Goal: Task Accomplishment & Management: Manage account settings

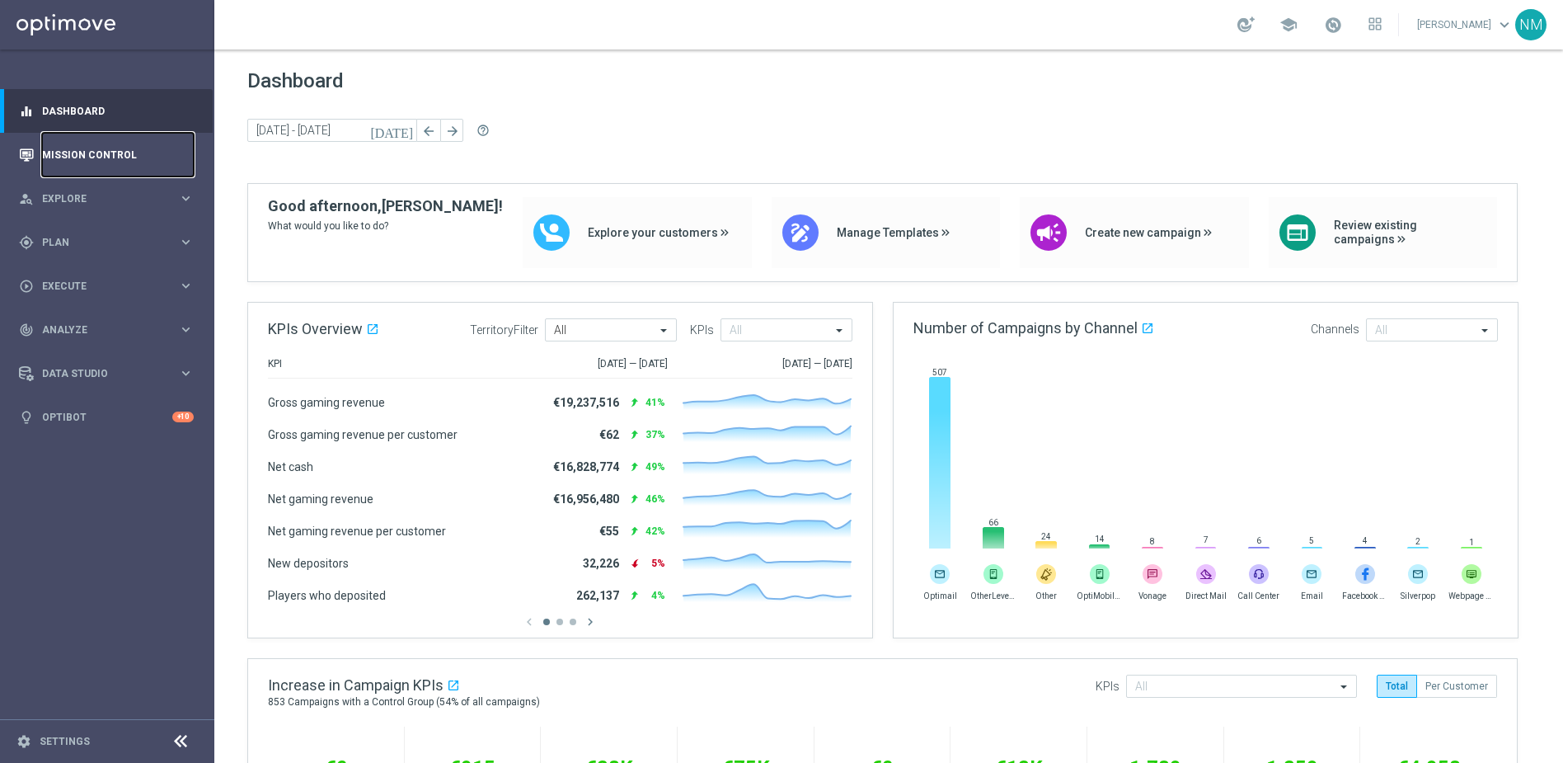
click at [125, 162] on link "Mission Control" at bounding box center [118, 155] width 152 height 44
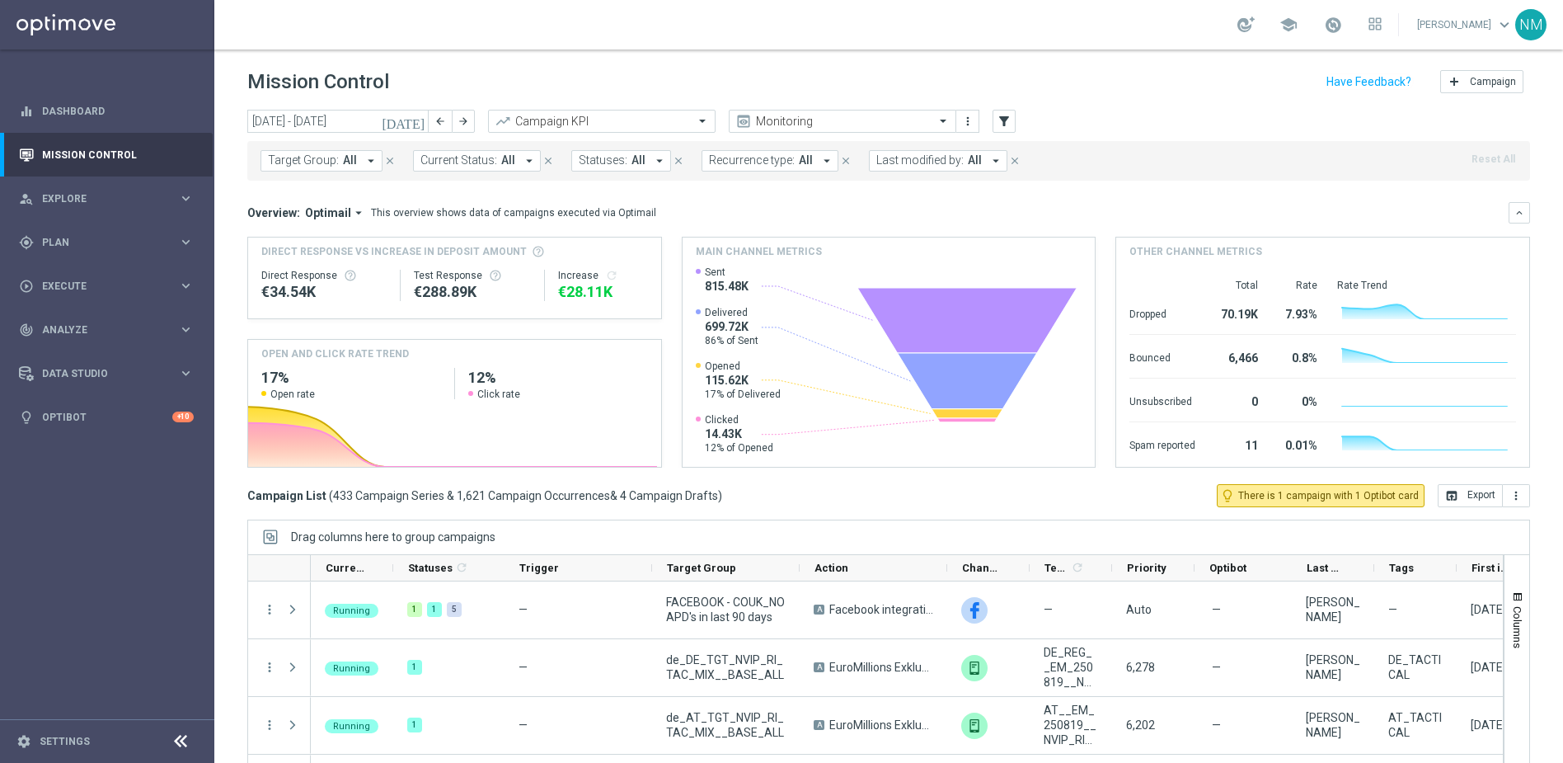
click at [368, 157] on icon "arrow_drop_down" at bounding box center [371, 160] width 15 height 15
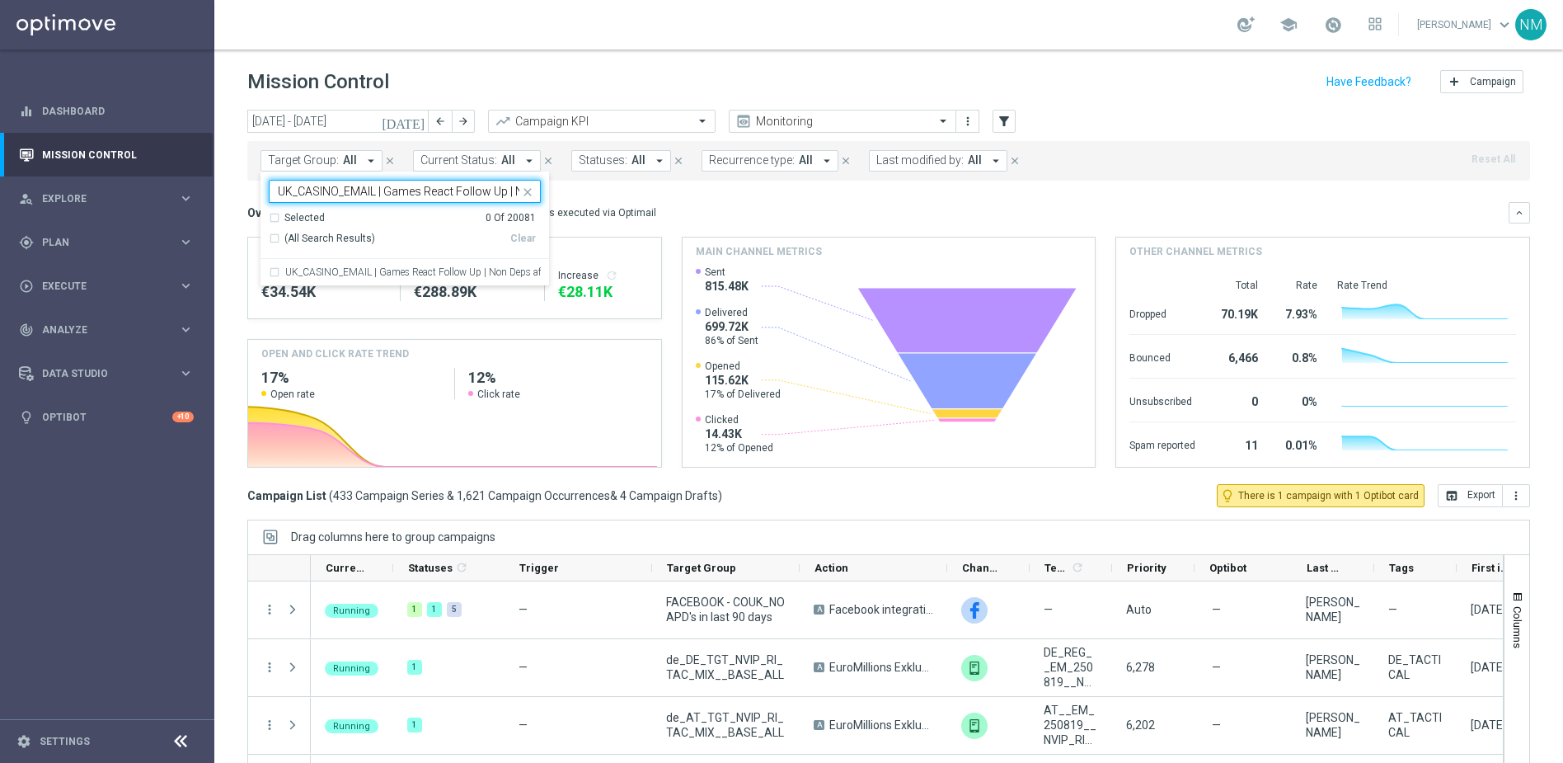
scroll to position [0, 106]
click at [365, 270] on label "UK_CASINO_EMAIL | Games React Follow Up | Non Deps after 7 days" at bounding box center [413, 272] width 256 height 10
type input "UK_CASINO_EMAIL | Games React Follow Up | Non Deps after 7 days"
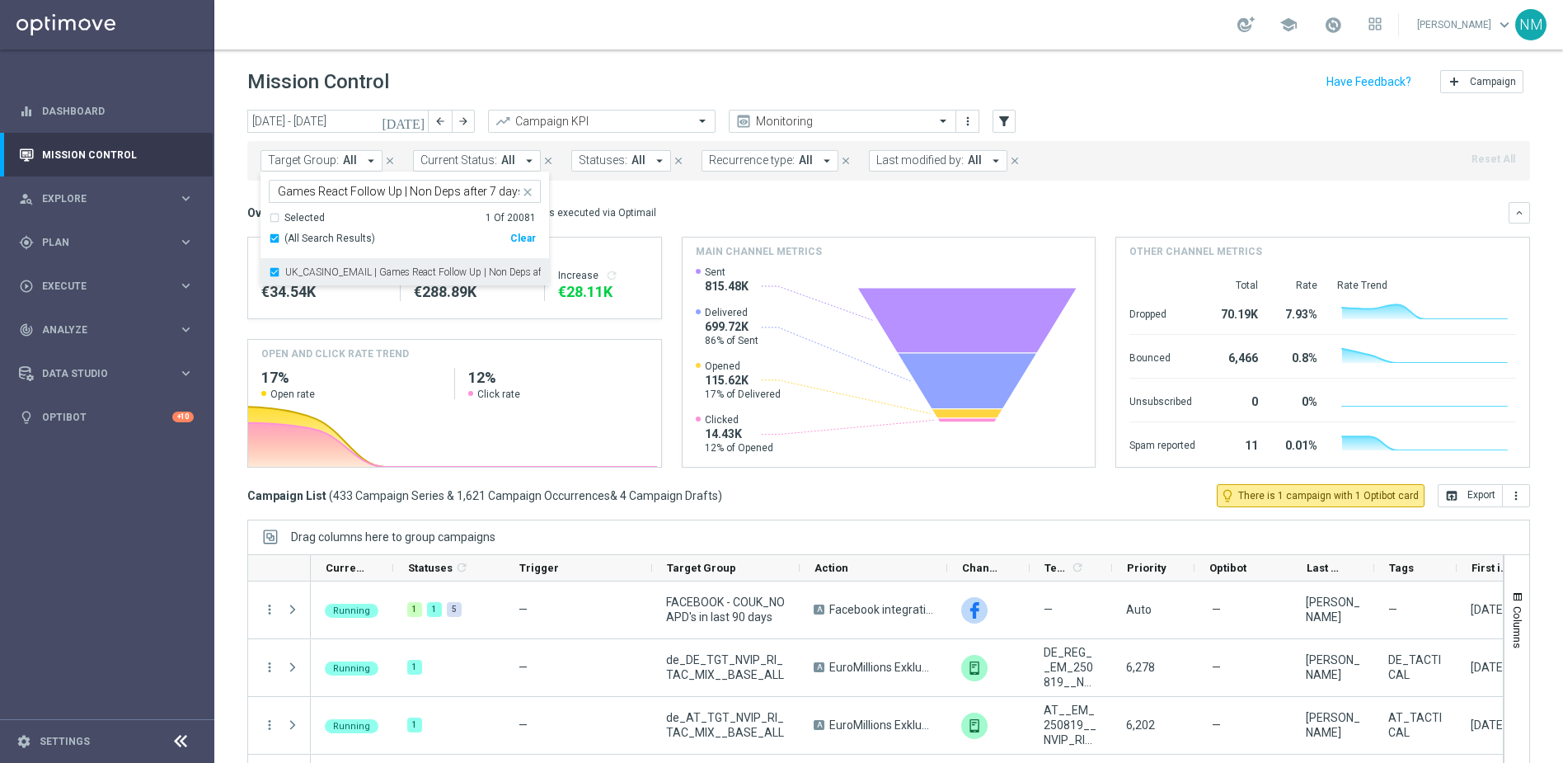
scroll to position [0, 0]
click at [700, 205] on div "Overview: Optimail arrow_drop_down This overview shows data of campaigns execut…" at bounding box center [877, 212] width 1261 height 15
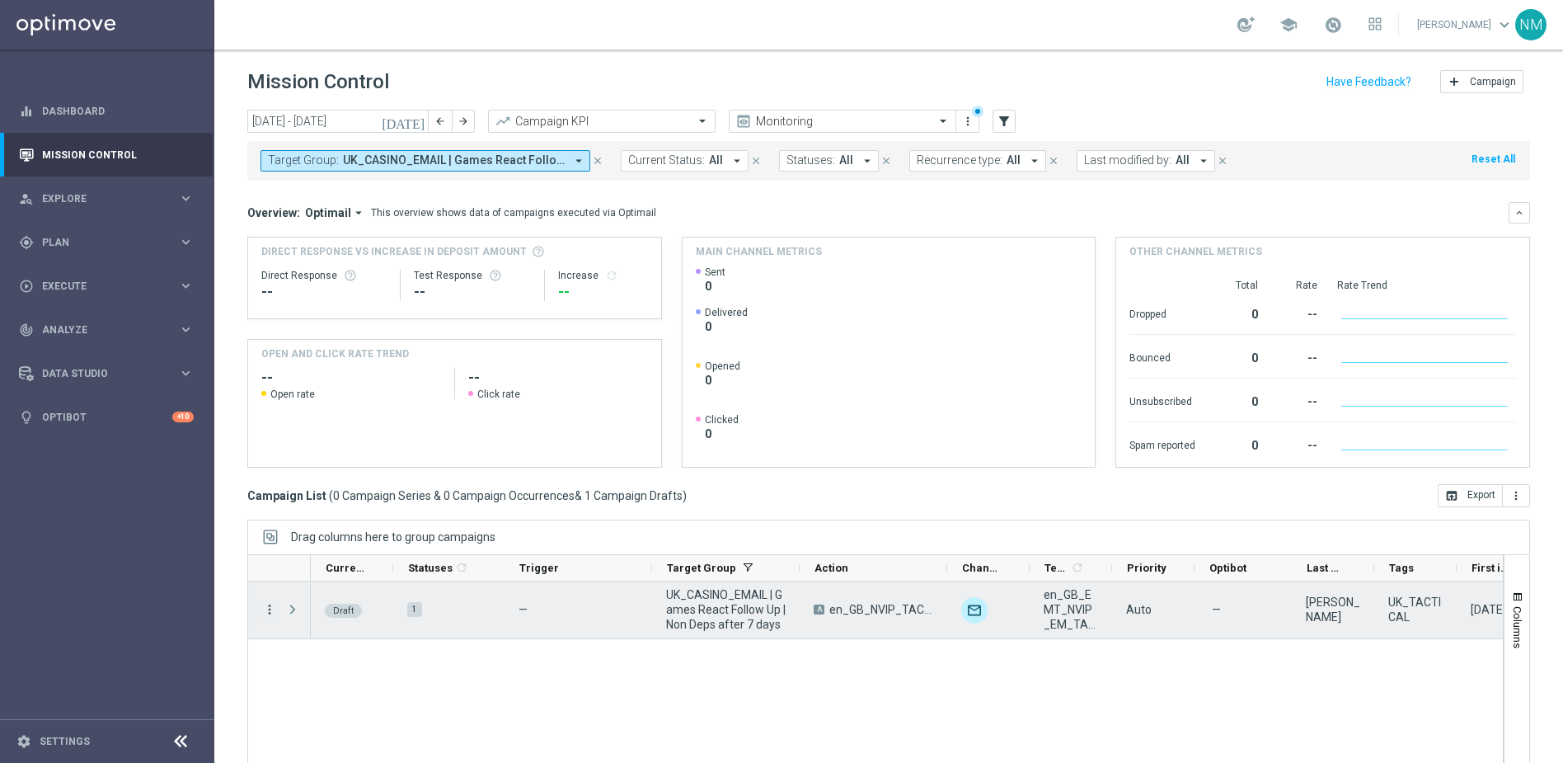
click at [268, 608] on icon "more_vert" at bounding box center [269, 609] width 15 height 15
click at [322, 676] on div "Edit" at bounding box center [378, 674] width 153 height 12
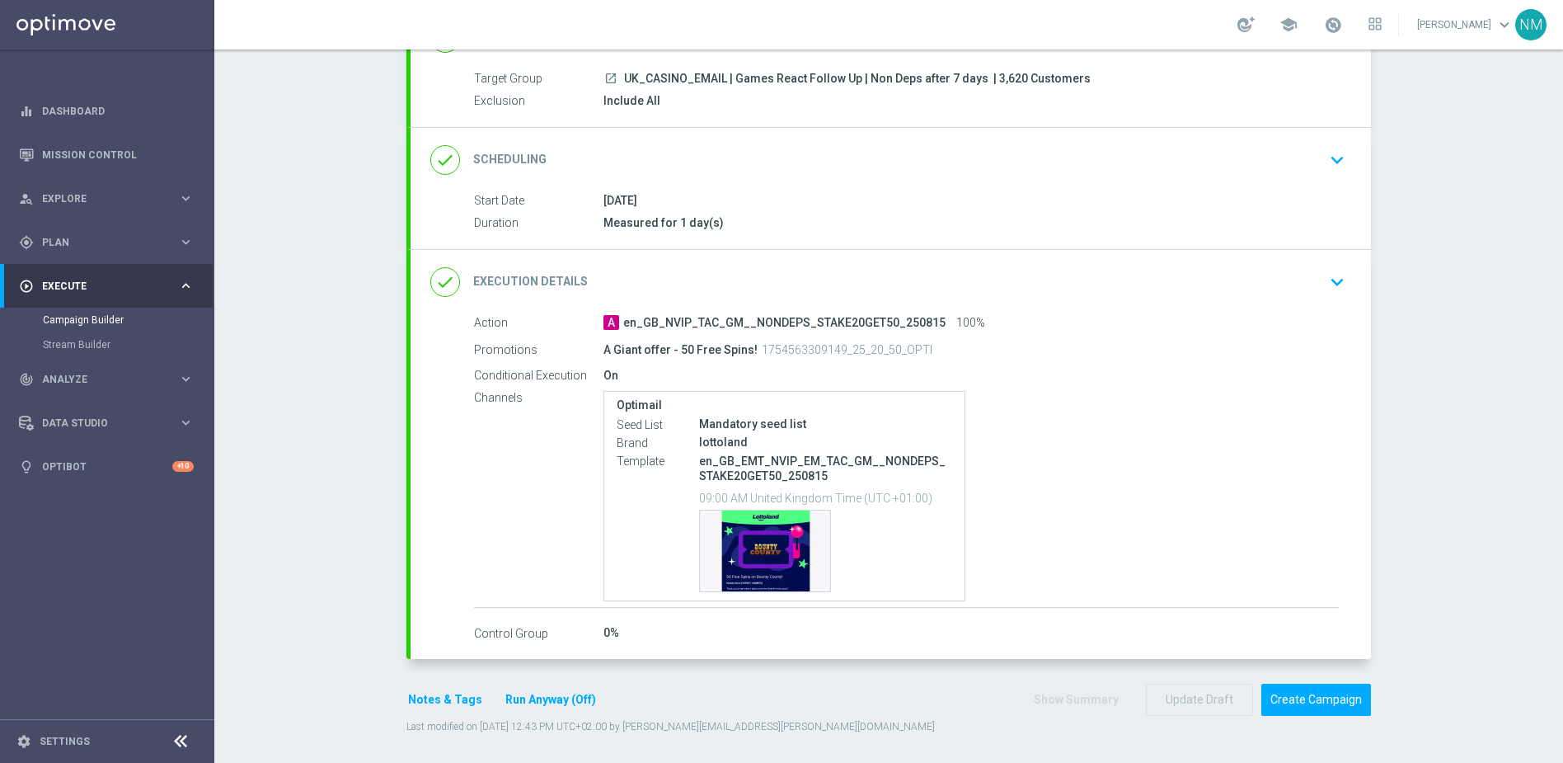
scroll to position [146, 0]
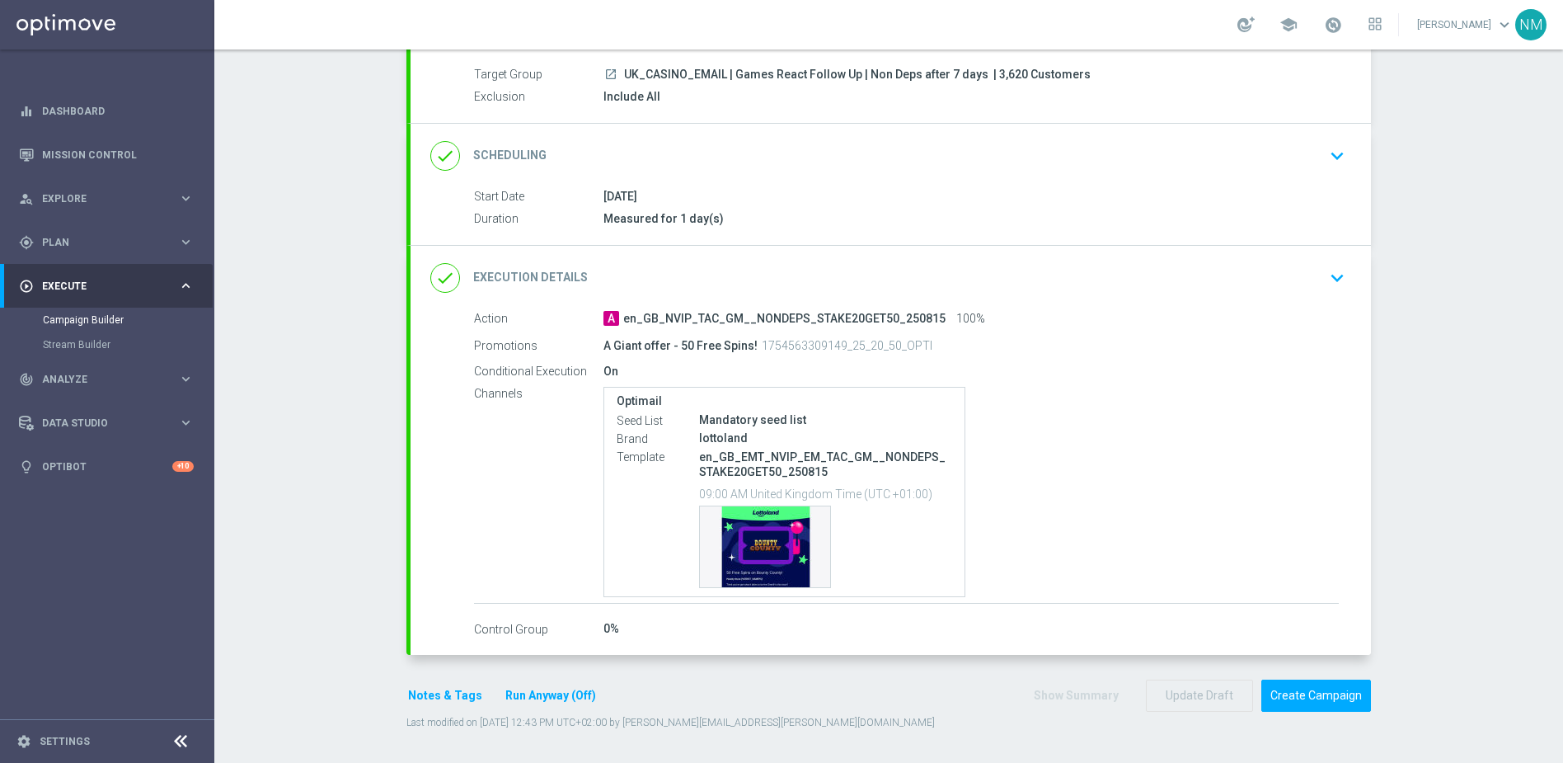
click at [882, 344] on p "1754563309149_25_20_50_OPTI" at bounding box center [847, 345] width 171 height 15
copy p "1754563309149_25_20_50_OPTI"
click at [740, 547] on div "Template preview" at bounding box center [765, 546] width 130 height 81
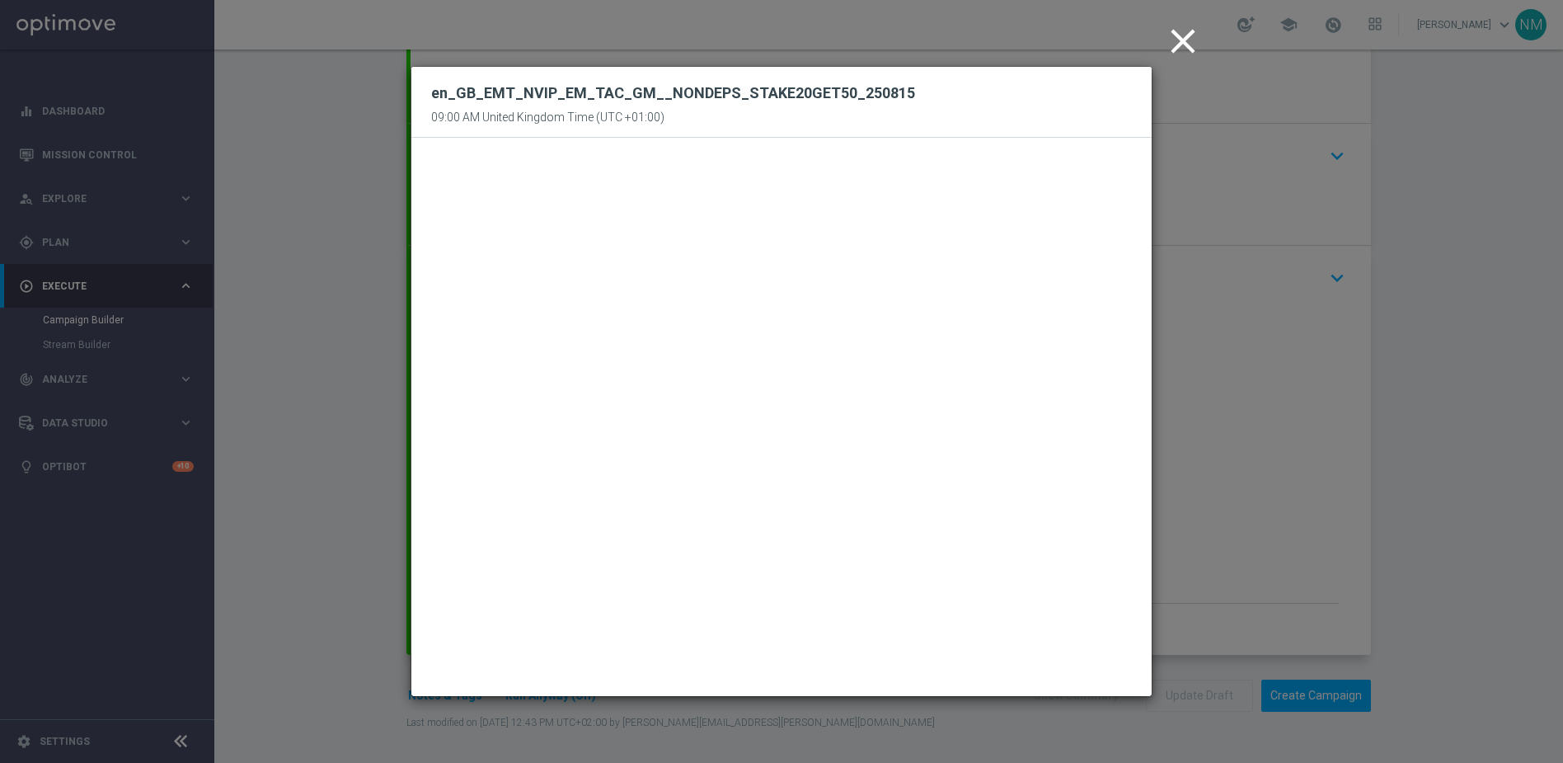
click at [1181, 45] on icon "close" at bounding box center [1182, 41] width 41 height 41
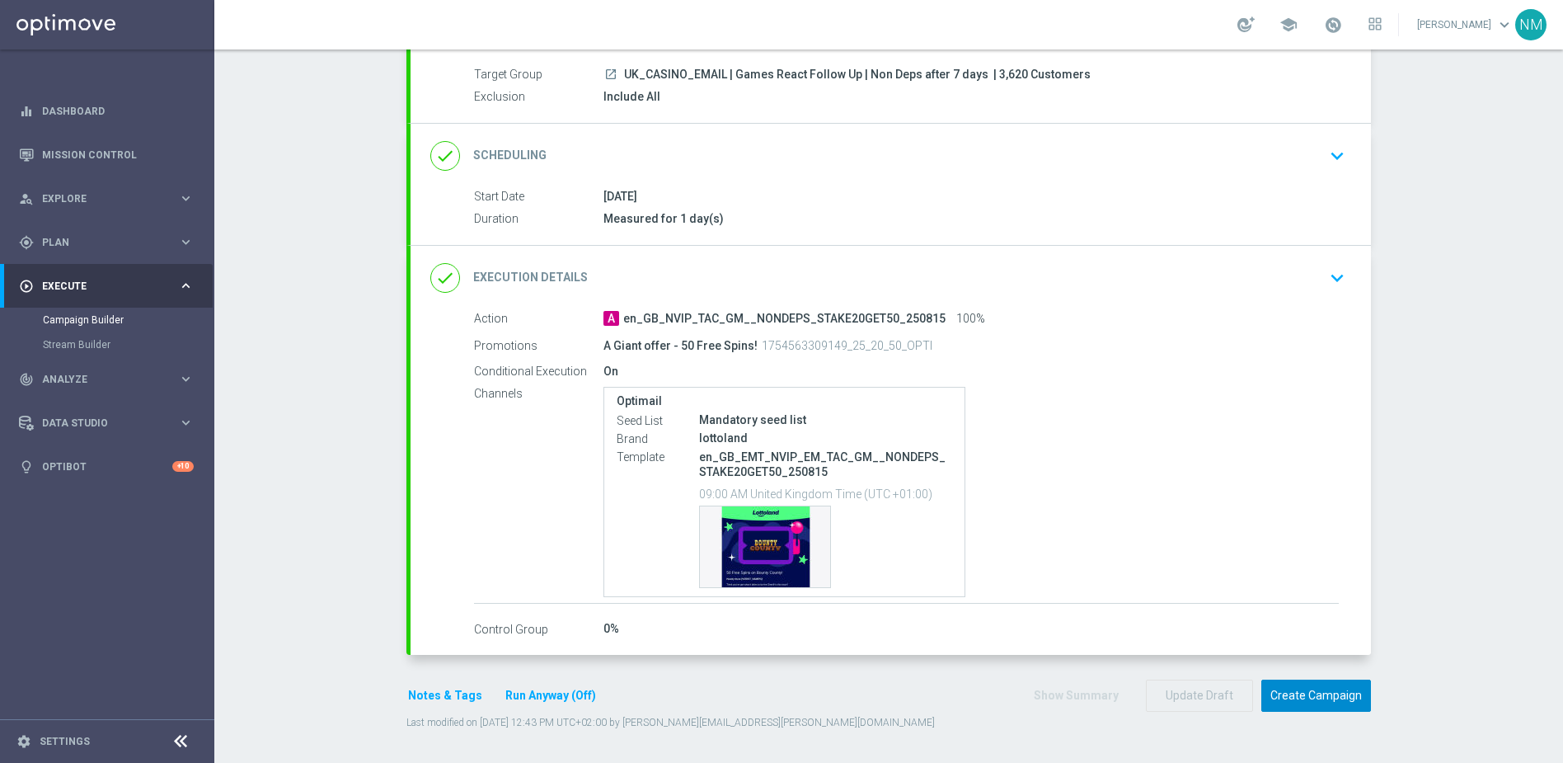
click at [1308, 699] on button "Create Campaign" at bounding box center [1316, 695] width 110 height 32
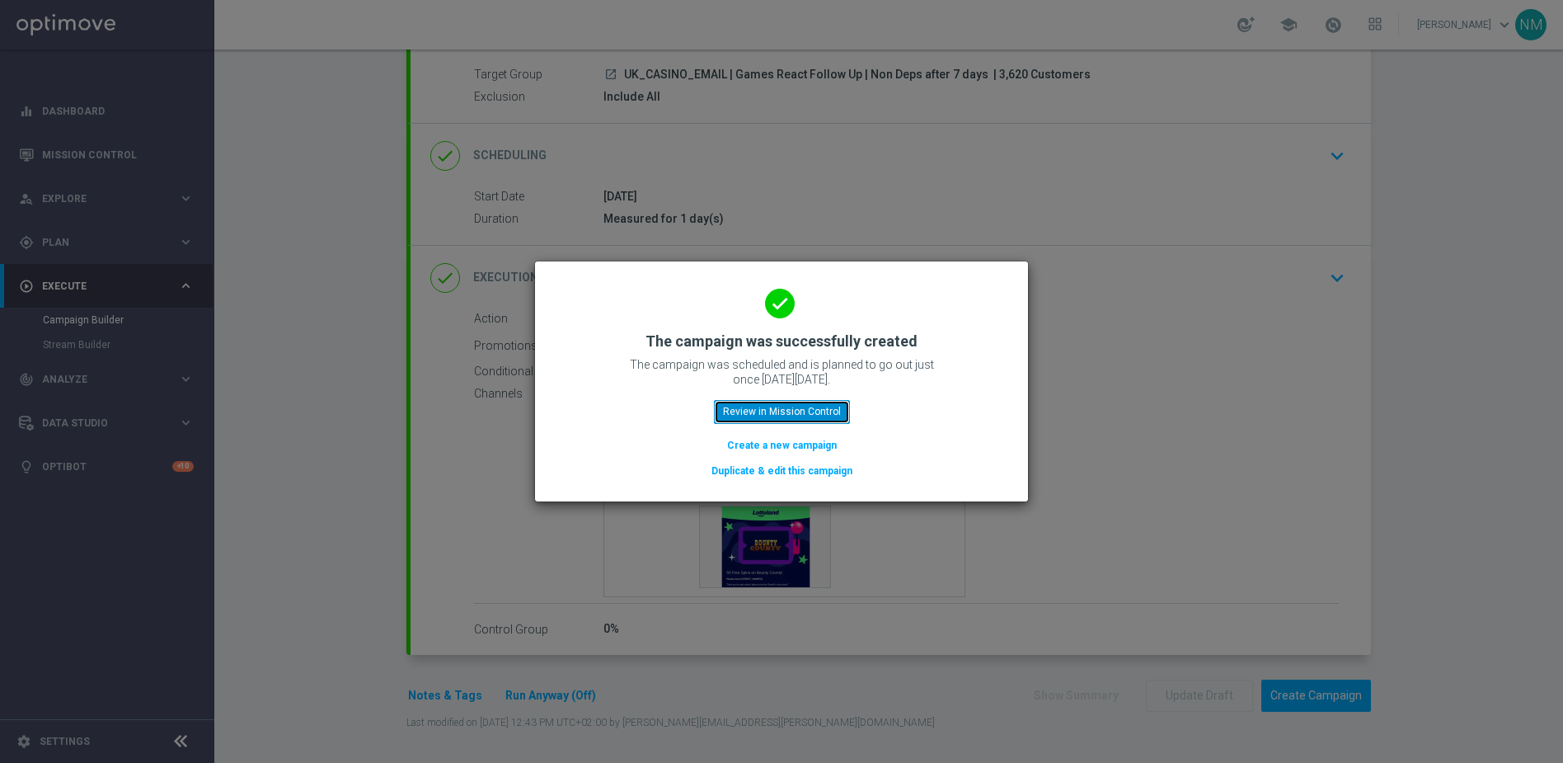
click at [760, 415] on button "Review in Mission Control" at bounding box center [782, 411] width 136 height 23
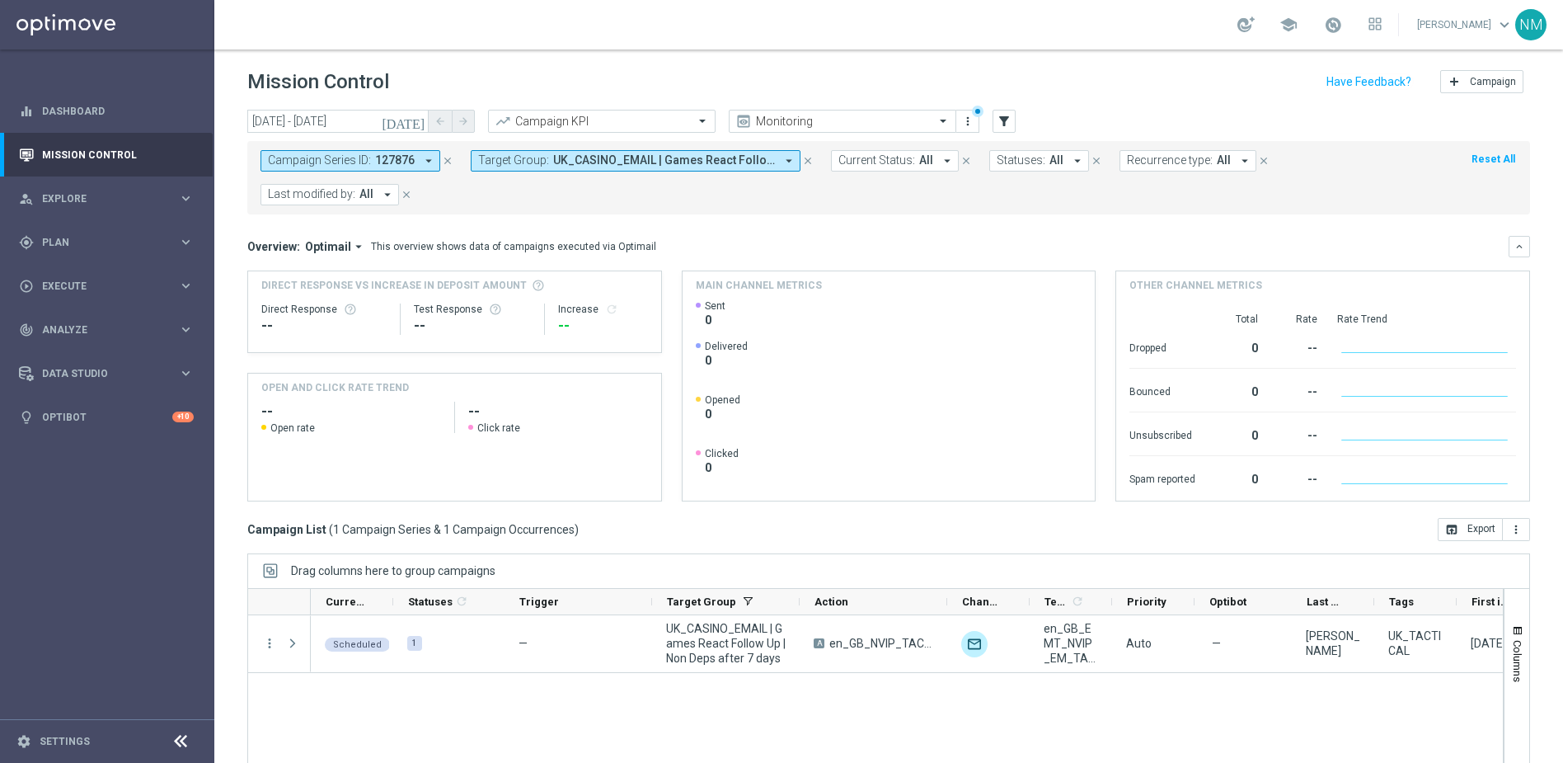
click at [442, 162] on icon "close" at bounding box center [448, 161] width 12 height 12
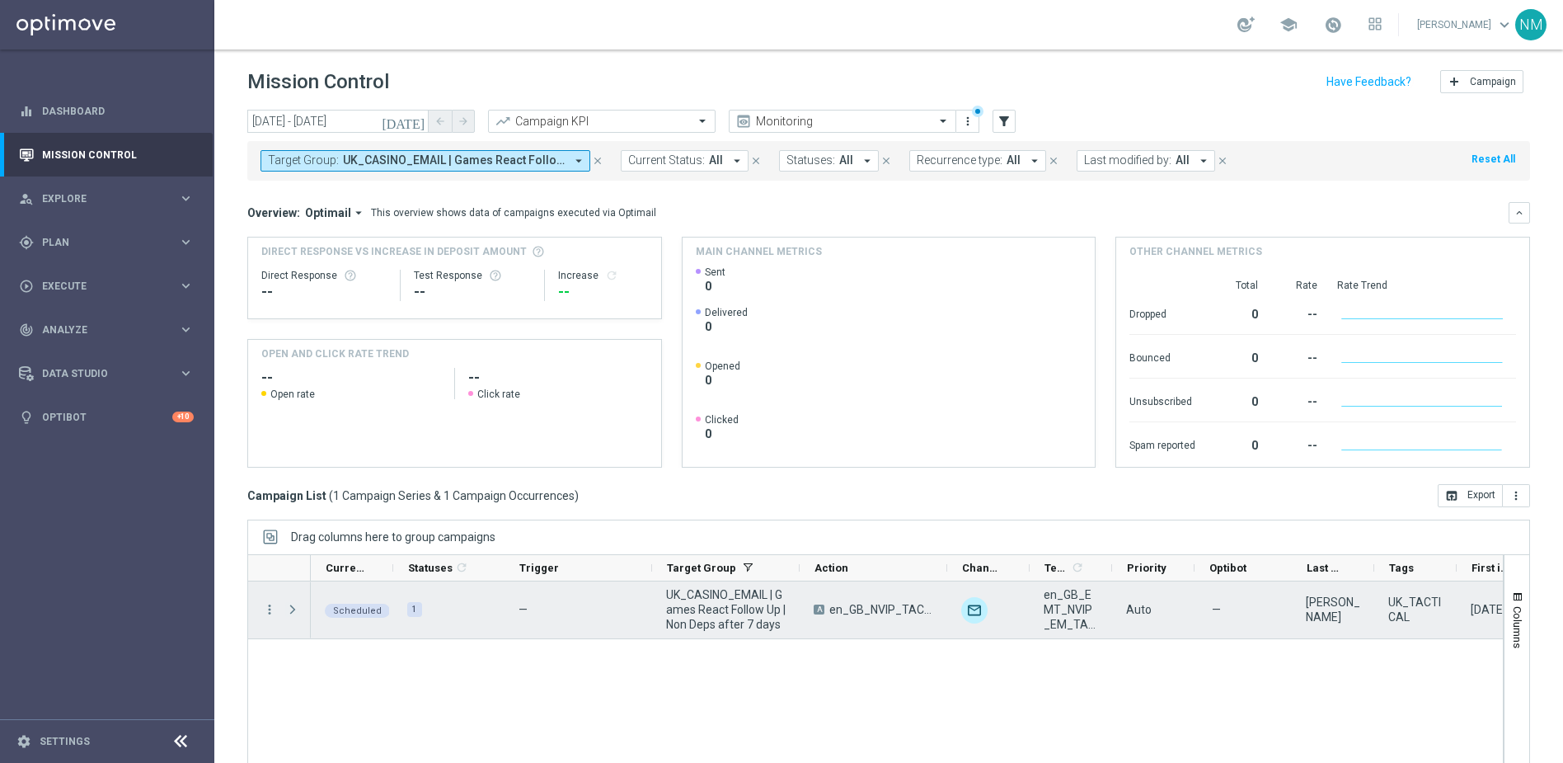
click at [293, 609] on span "Press SPACE to select this row." at bounding box center [292, 609] width 15 height 13
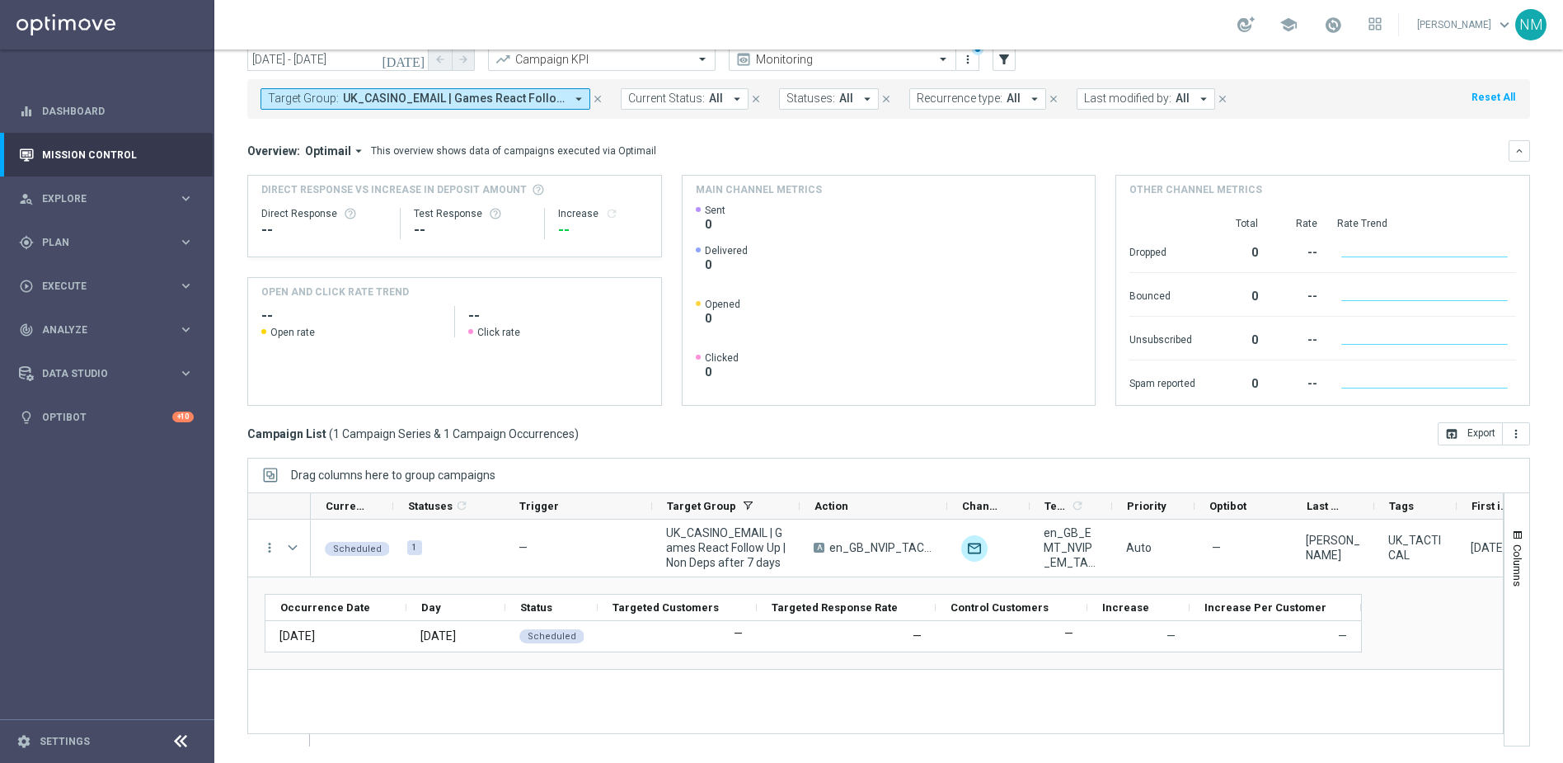
scroll to position [62, 0]
click at [105, 209] on div "person_search Explore keyboard_arrow_right" at bounding box center [106, 198] width 213 height 44
click at [108, 205] on div "person_search Explore keyboard_arrow_right" at bounding box center [106, 198] width 213 height 44
click at [106, 233] on div "gps_fixed Plan keyboard_arrow_right" at bounding box center [106, 242] width 213 height 44
click at [86, 285] on div "Target Groups" at bounding box center [128, 276] width 170 height 25
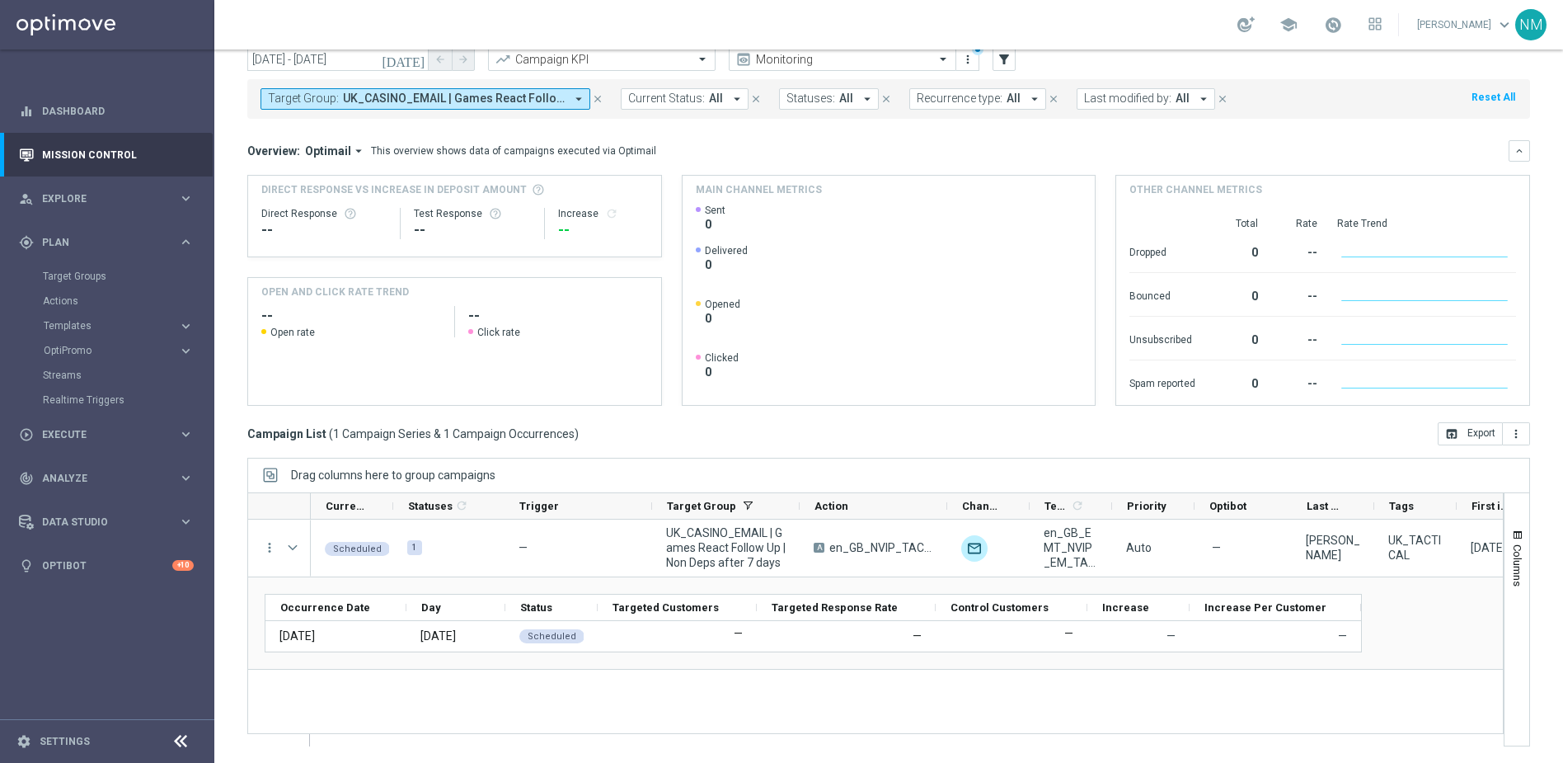
click at [84, 284] on div "Target Groups" at bounding box center [128, 276] width 170 height 25
click at [82, 278] on link "Target Groups" at bounding box center [107, 276] width 129 height 13
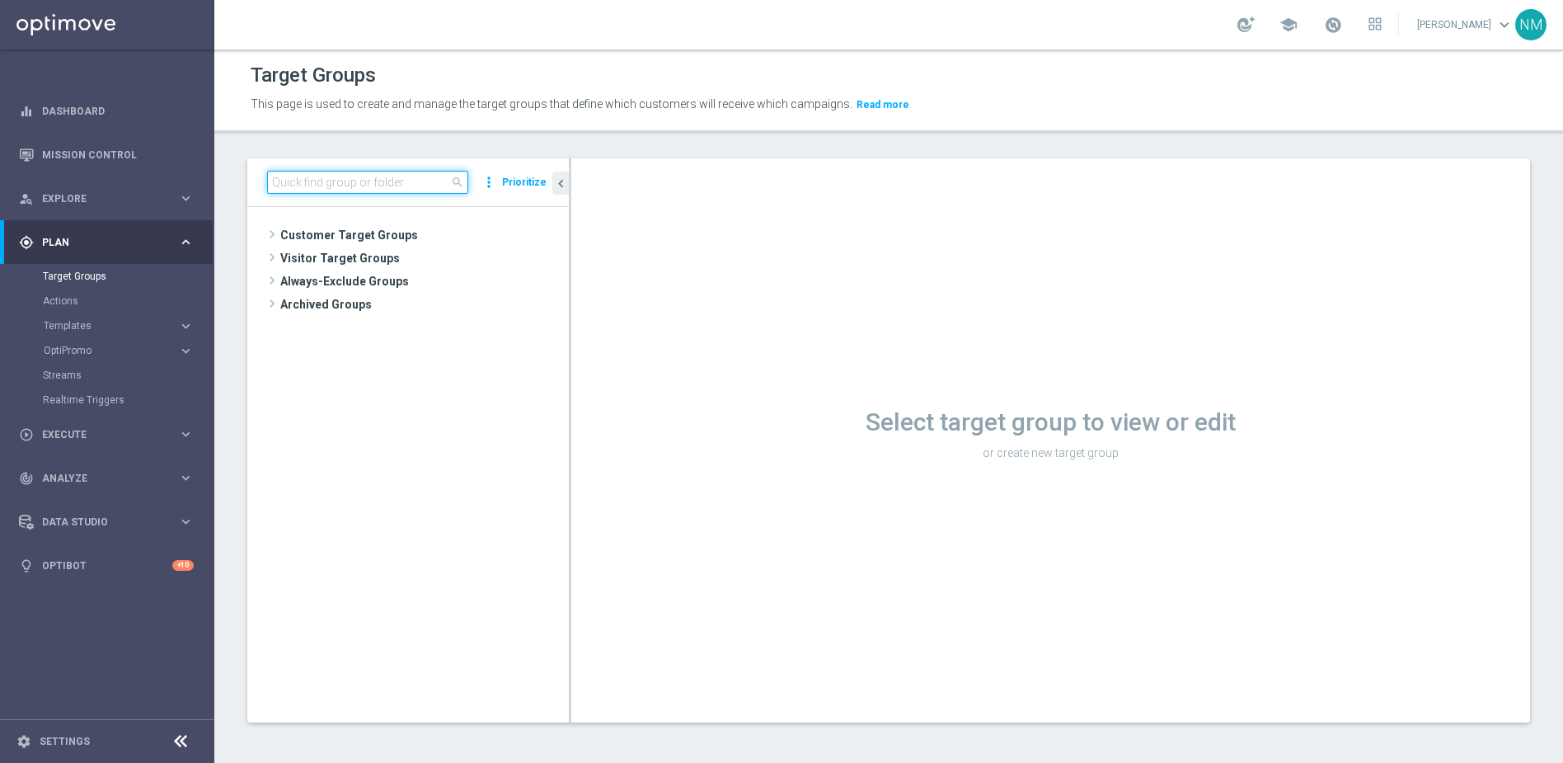
click at [370, 173] on input at bounding box center [367, 182] width 201 height 23
paste input "UK_CASINO_EMAIL | Stake >= 10 last 90 days"
type input "UK_CASINO_EMAIL | Stake >= 10 last 90 days"
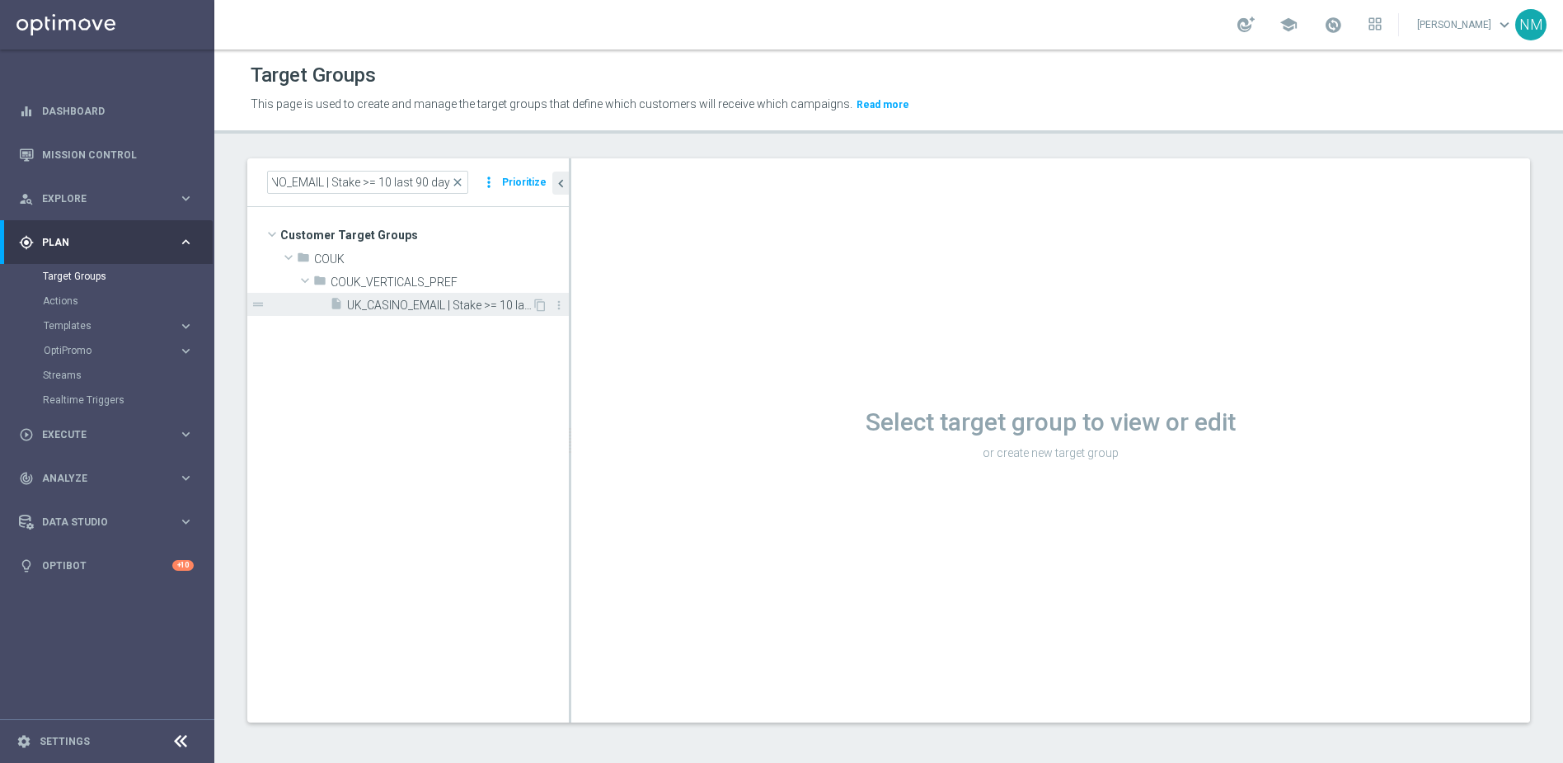
click at [422, 303] on span "UK_CASINO_EMAIL | Stake >= 10 last 90 days" at bounding box center [439, 305] width 185 height 14
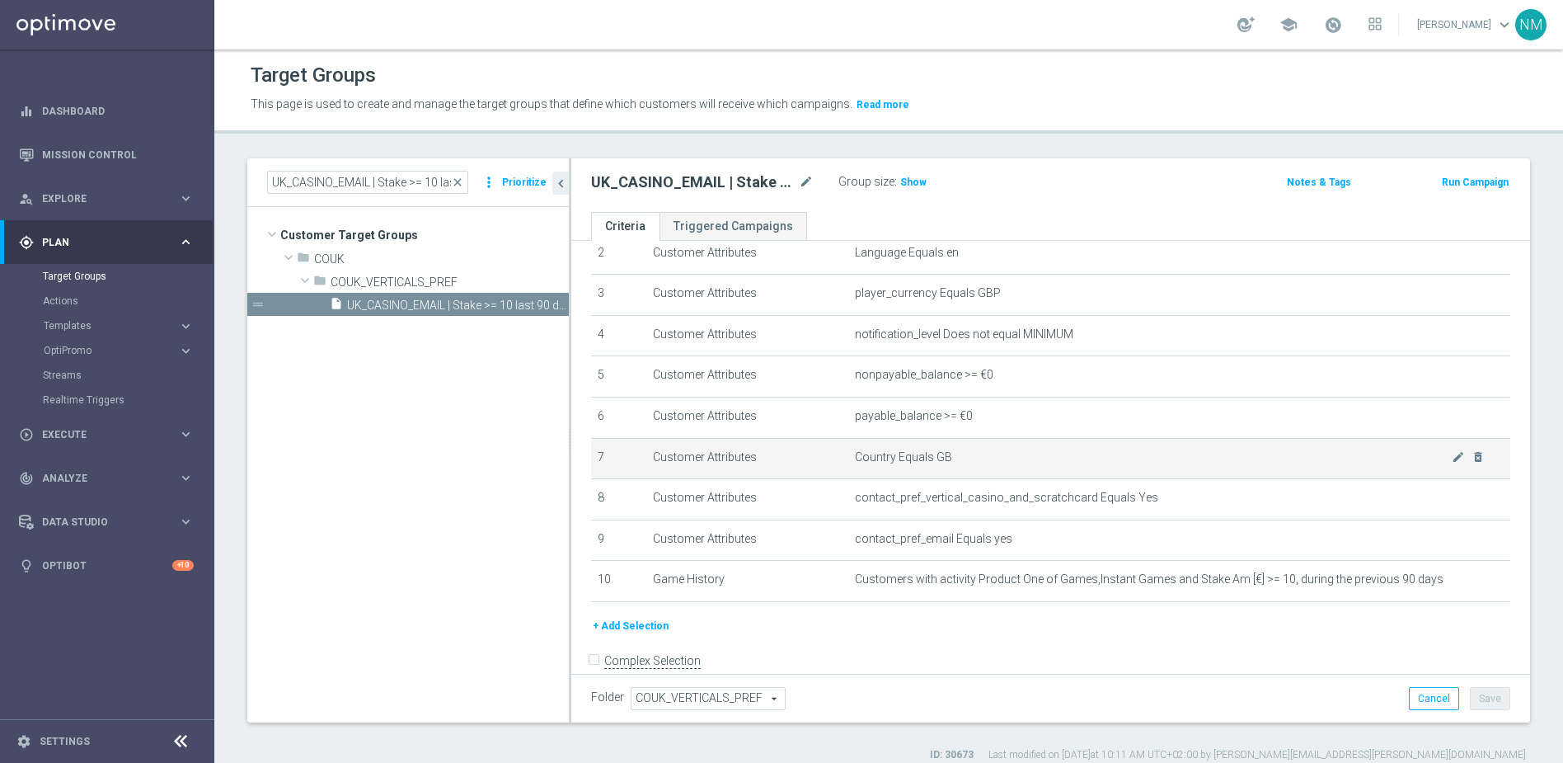
scroll to position [86, 0]
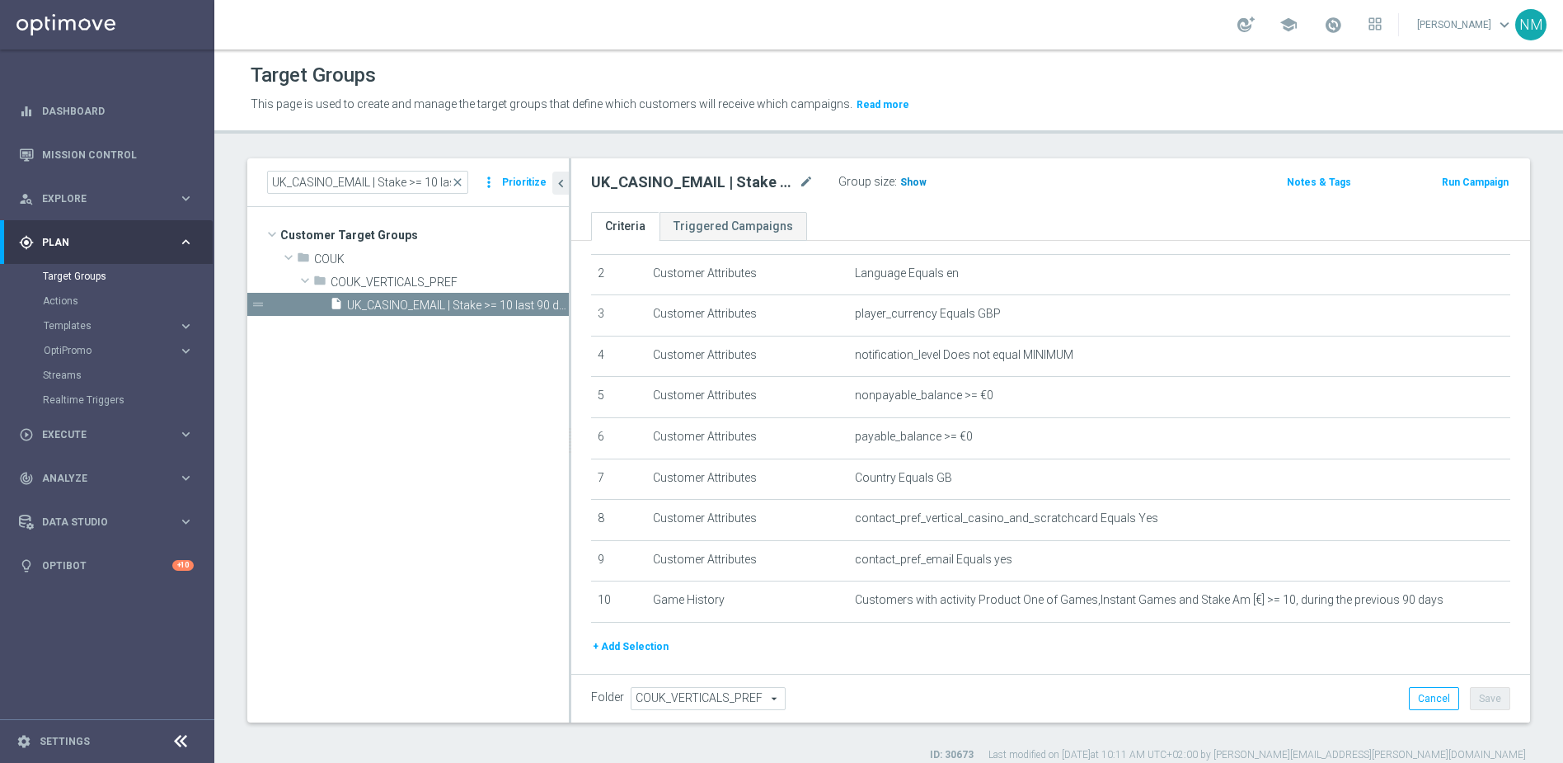
click at [911, 173] on h3 "Show" at bounding box center [914, 182] width 30 height 18
click at [71, 157] on link "Mission Control" at bounding box center [118, 155] width 152 height 44
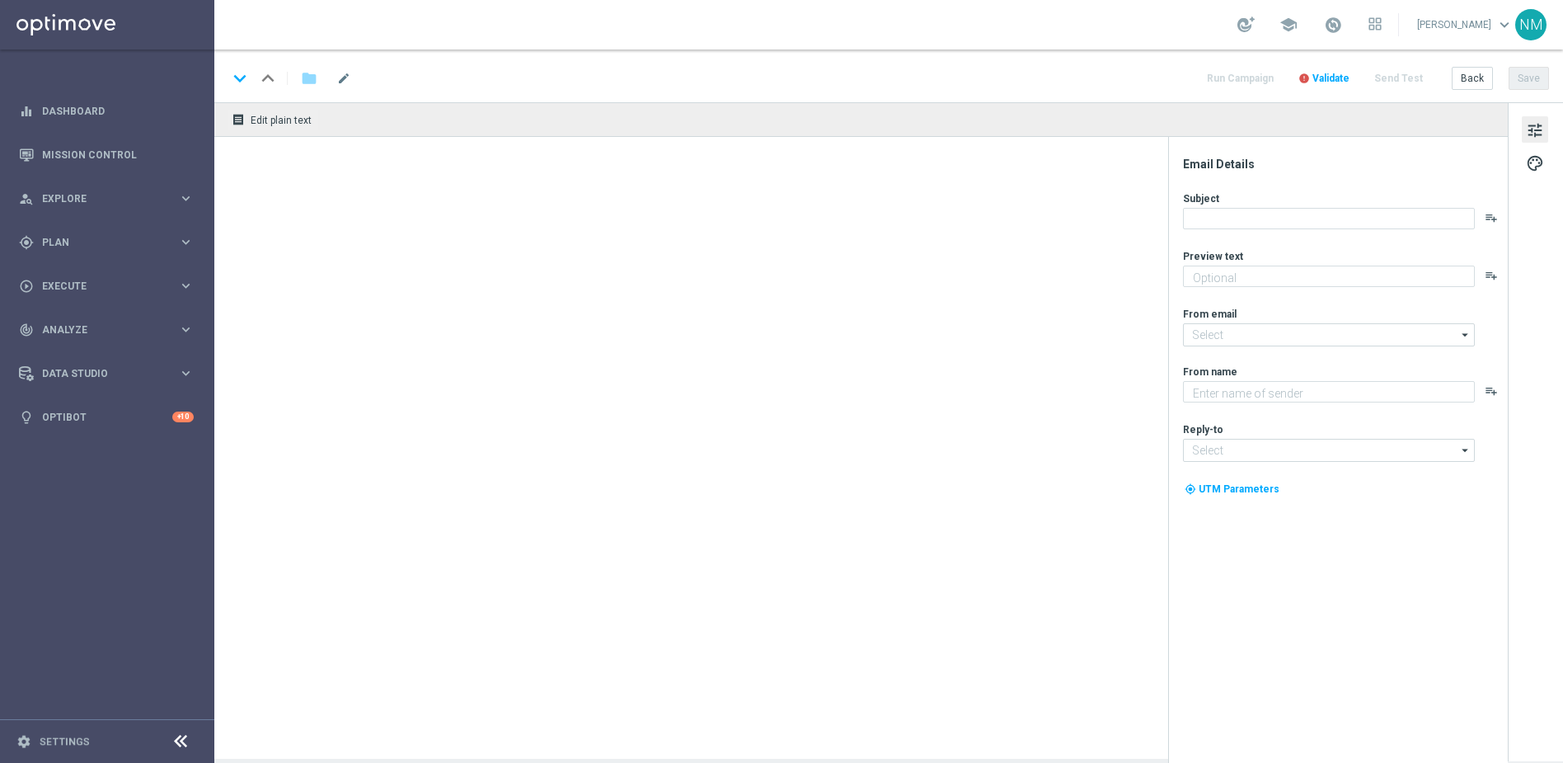
type textarea "72 hours to claim your Bounty..."
type textarea "Lottoland"
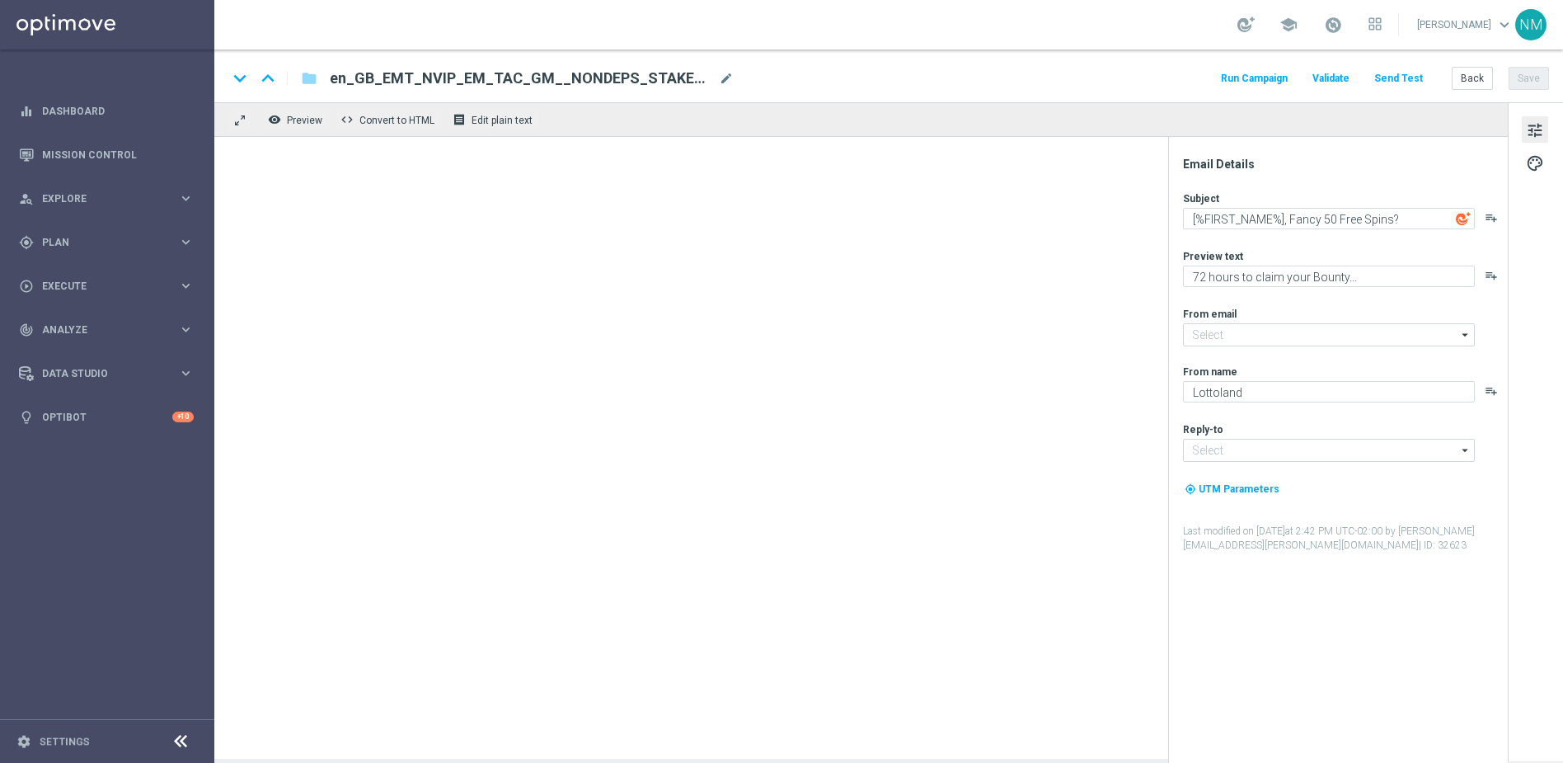
type input "[EMAIL_ADDRESS][DOMAIN_NAME]"
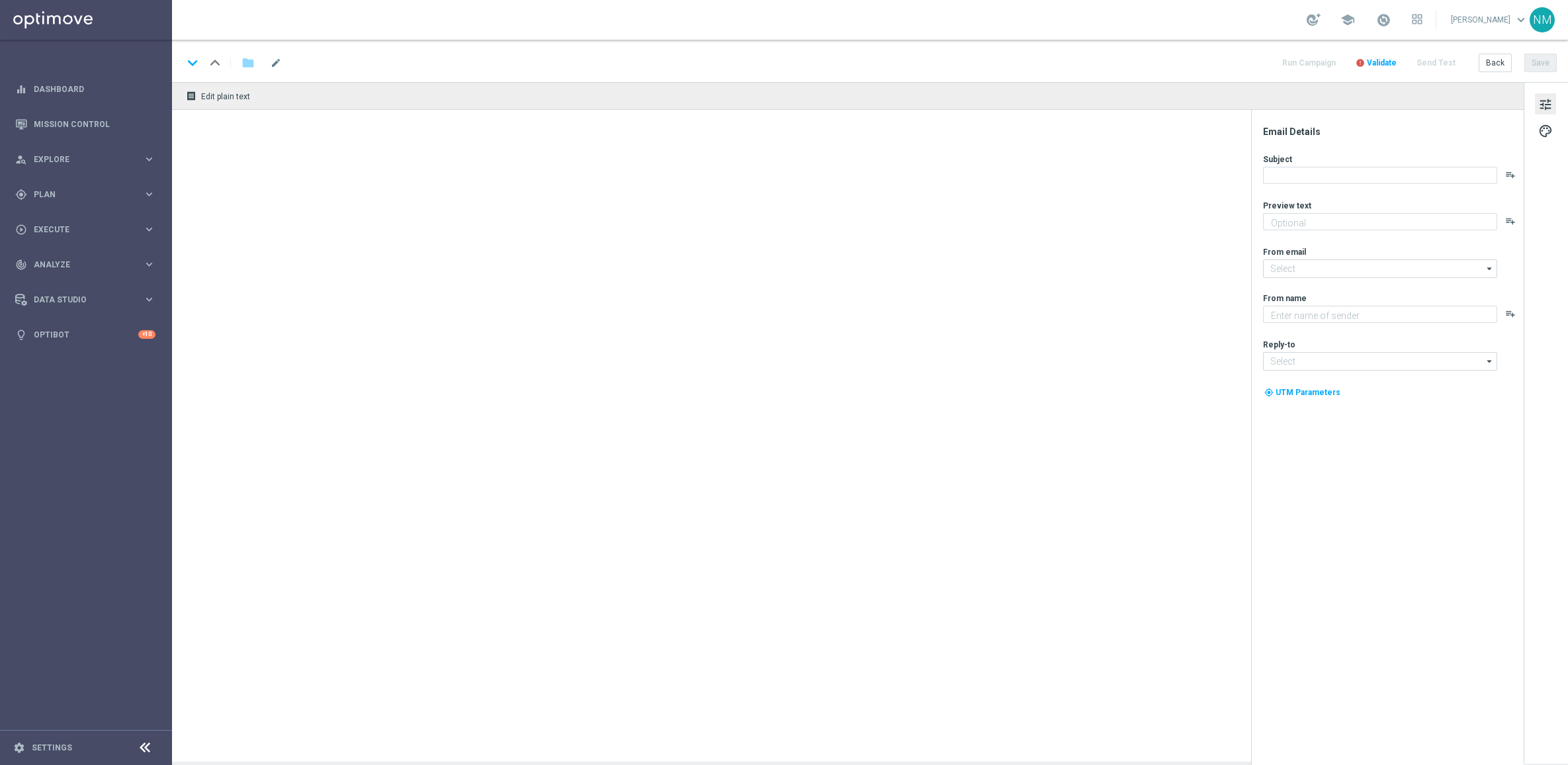
type textarea "A little treat - completely free!"
type textarea "Lottoland"
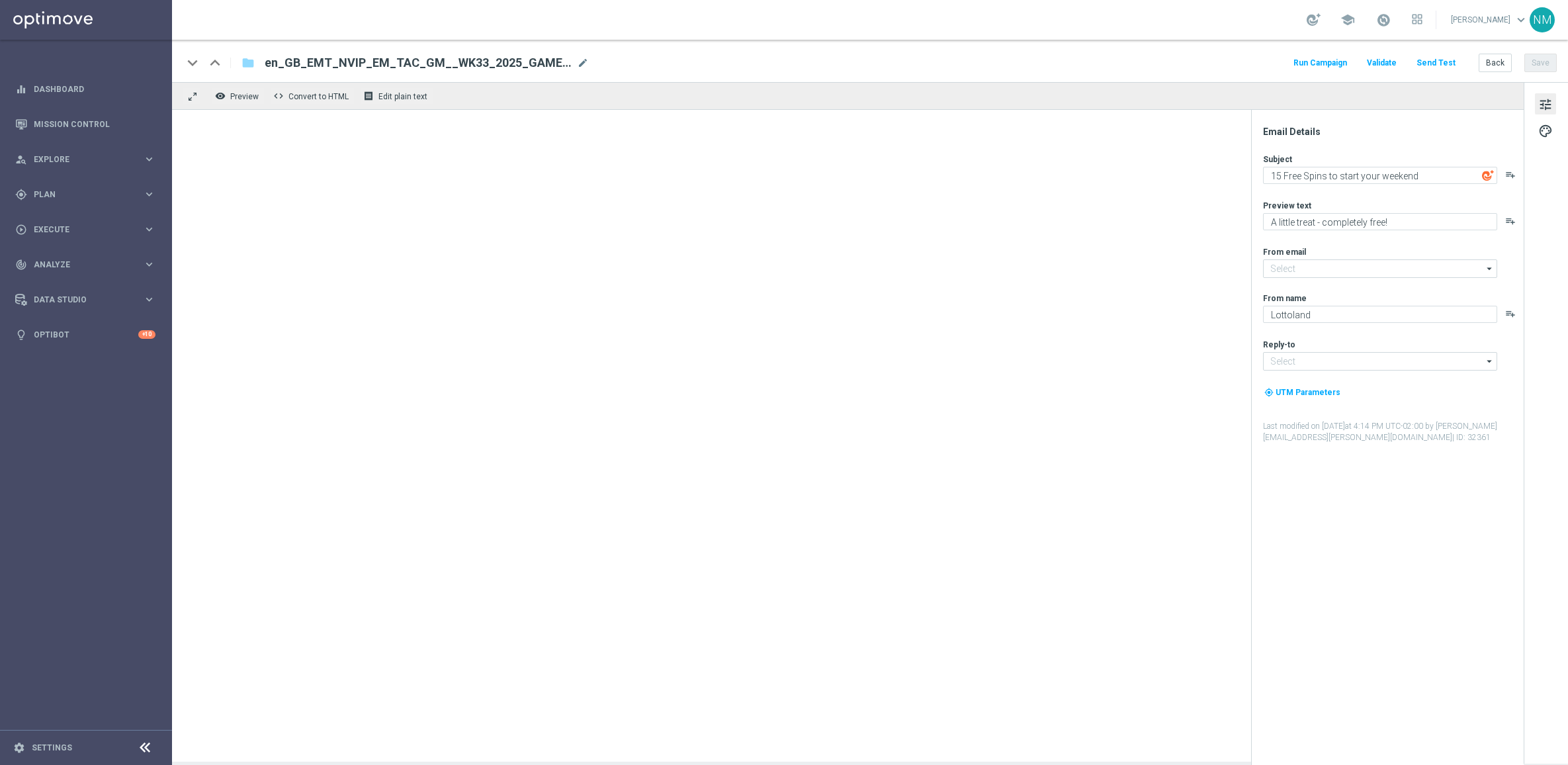
type input "[EMAIL_ADDRESS][DOMAIN_NAME]"
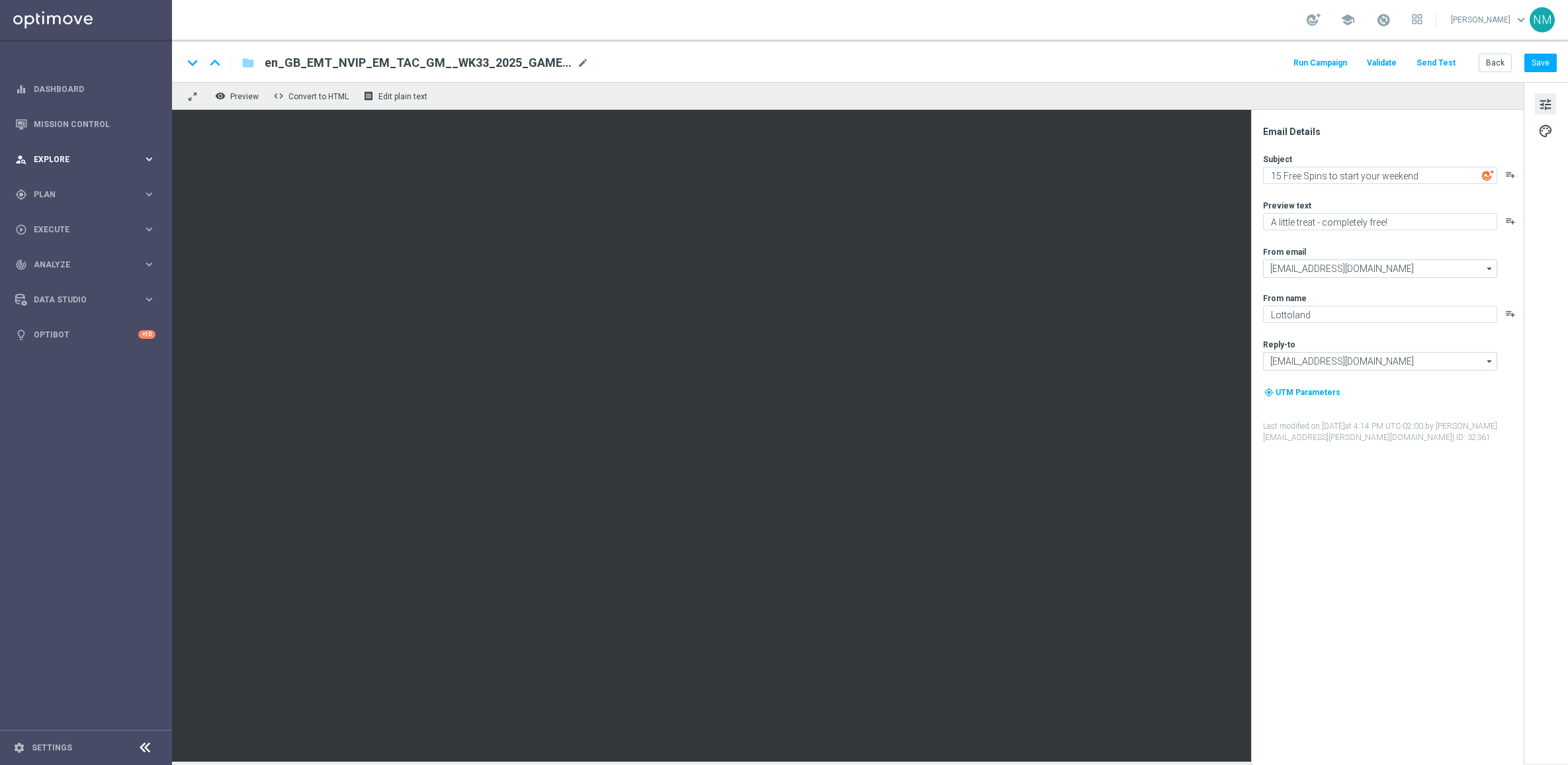
click at [70, 163] on div "person_search Explore" at bounding box center [79, 159] width 128 height 12
click at [63, 348] on div "gps_fixed Plan" at bounding box center [79, 353] width 128 height 12
click at [59, 222] on link "Target Groups" at bounding box center [86, 222] width 104 height 10
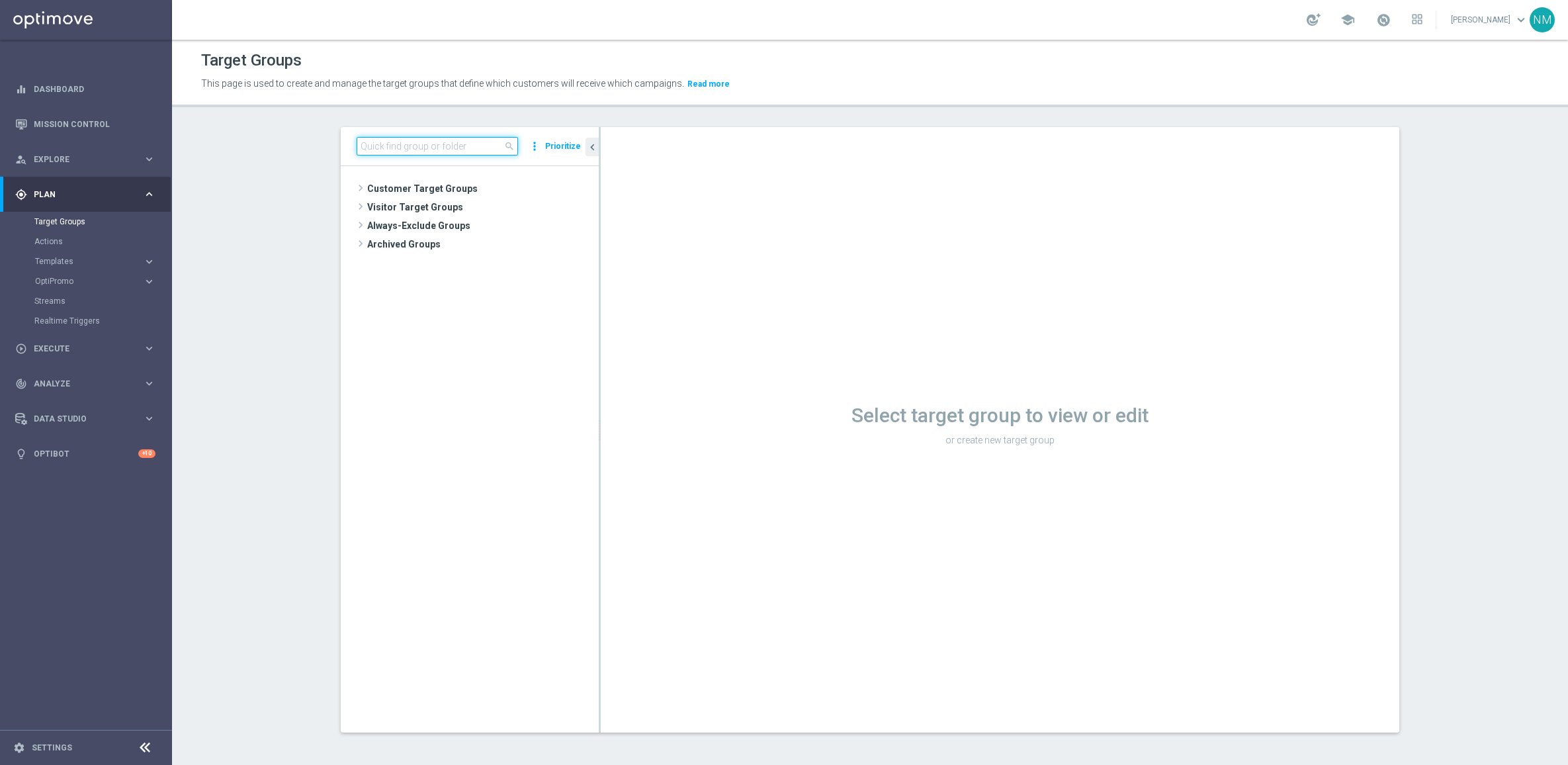
click at [381, 152] on input at bounding box center [437, 146] width 161 height 18
paste input "UK_CASINO_EMAIL | Stake >= 100 last 90 days, Inactive last 7 days"
type input "UK_CASINO_EMAIL | Stake >= 100 last 90 days, Inactive last 7 days"
click at [484, 239] on span "UK_CASINO_EMAIL | Stake >= 100 last 90 days, Inactive last 7 days" at bounding box center [494, 245] width 148 height 11
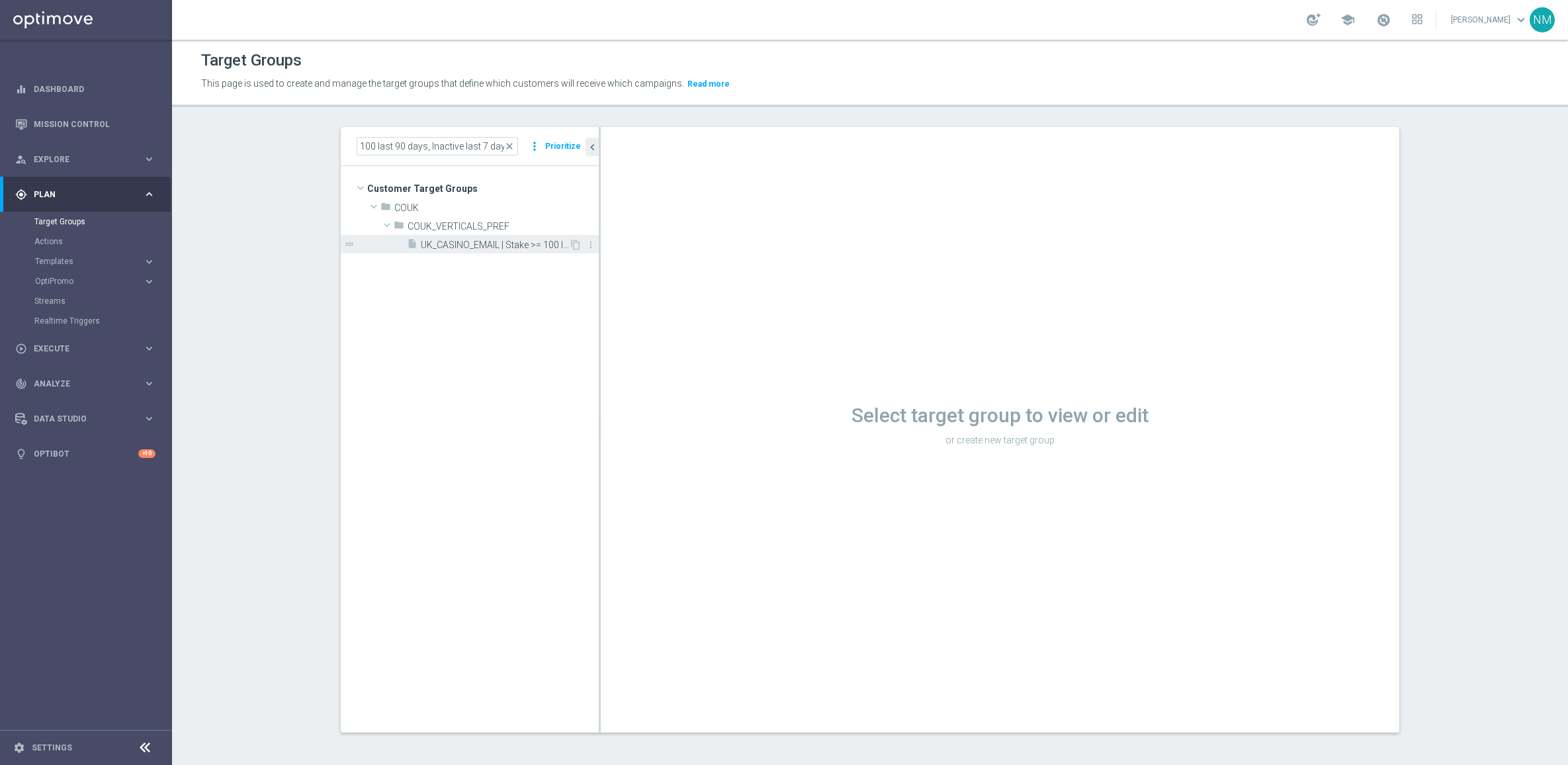
scroll to position [0, 0]
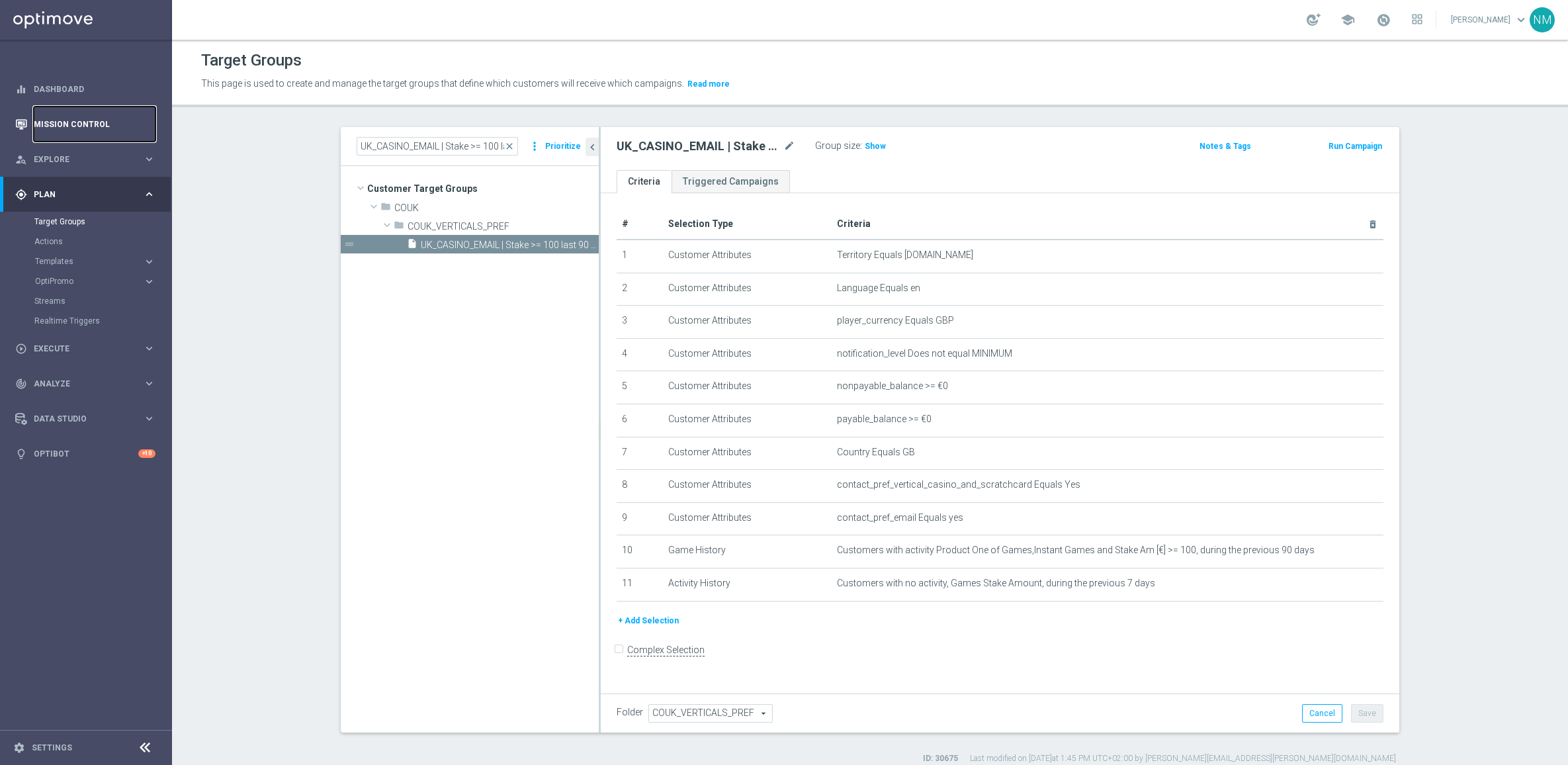
click at [83, 119] on link "Mission Control" at bounding box center [95, 124] width 122 height 35
